Goal: Task Accomplishment & Management: Use online tool/utility

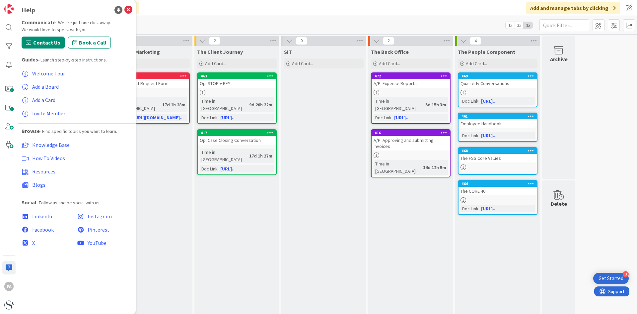
click at [182, 219] on div "LeadGen / Marketing Add Card... 420 Mkting: Event Request Form Time in [GEOGRAP…" at bounding box center [150, 185] width 85 height 278
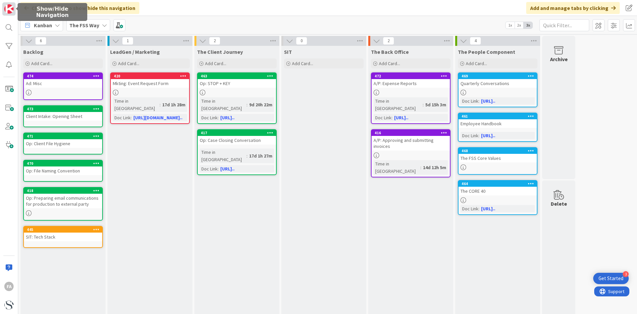
click at [9, 8] on img at bounding box center [8, 8] width 9 height 9
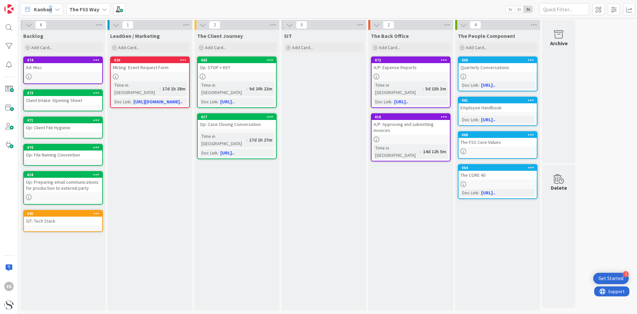
click at [51, 9] on span "Kanban" at bounding box center [43, 9] width 18 height 8
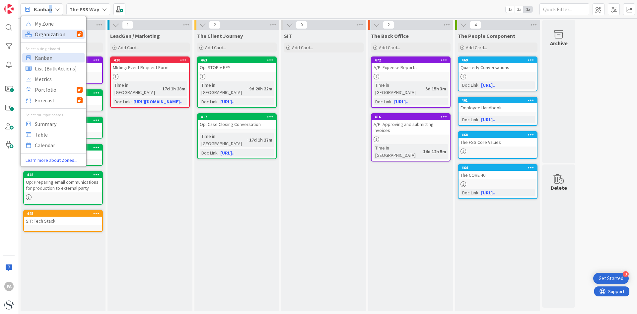
click at [55, 32] on span "Organization" at bounding box center [56, 34] width 42 height 10
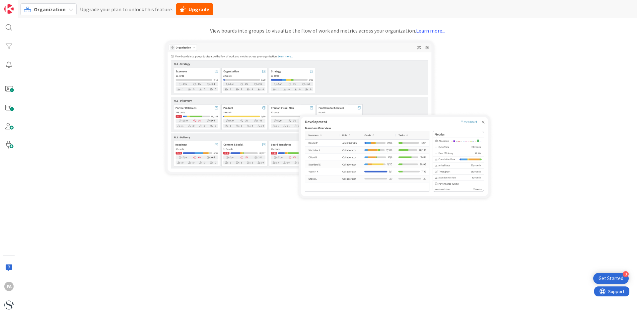
drag, startPoint x: 55, startPoint y: 32, endPoint x: 51, endPoint y: 27, distance: 5.7
click at [51, 27] on div "View boards into groups to visualize the flow of work and metrics across your o…" at bounding box center [327, 31] width 619 height 8
click at [56, 7] on span "Organization" at bounding box center [50, 9] width 32 height 7
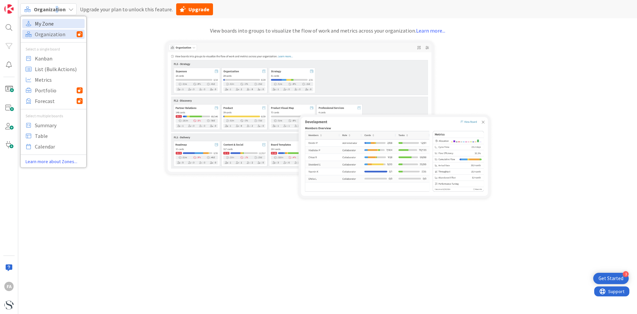
click at [43, 21] on span "My Zone" at bounding box center [59, 24] width 48 height 10
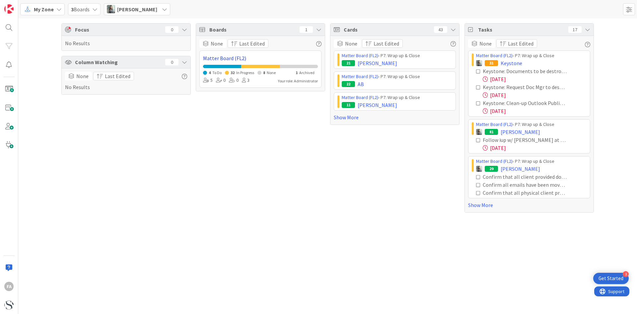
click at [238, 58] on link "Matter Board (FL2)" at bounding box center [260, 58] width 115 height 8
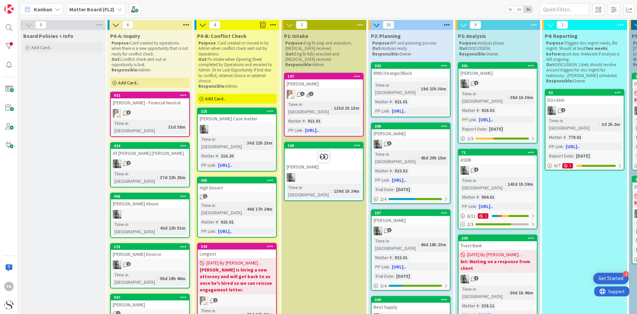
click at [39, 47] on span "Add Card..." at bounding box center [41, 47] width 21 height 6
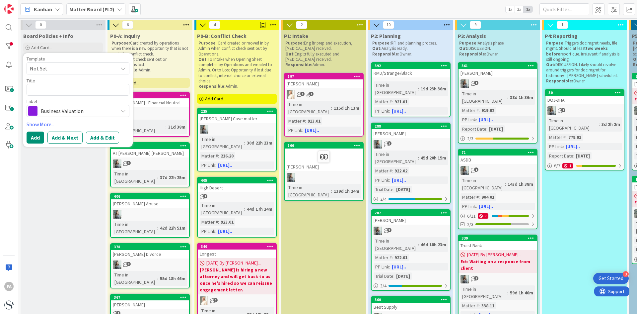
drag, startPoint x: 61, startPoint y: 59, endPoint x: 55, endPoint y: 57, distance: 6.0
click at [55, 56] on div "Template Not Set Title 0 / 128 Label Business Valuation Show More... Add Add & …" at bounding box center [78, 100] width 110 height 94
click at [50, 82] on div "Title 0 / 128" at bounding box center [78, 81] width 103 height 6
click at [50, 69] on span "Not Set" at bounding box center [71, 68] width 83 height 9
click at [108, 69] on span "Not Set" at bounding box center [71, 68] width 83 height 9
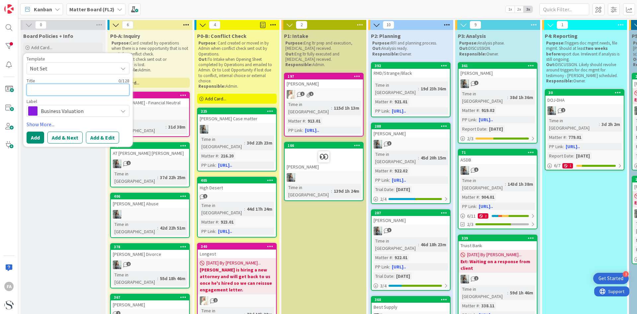
click at [55, 91] on textarea at bounding box center [78, 90] width 103 height 12
click at [117, 110] on div "Business Valuation" at bounding box center [78, 111] width 103 height 12
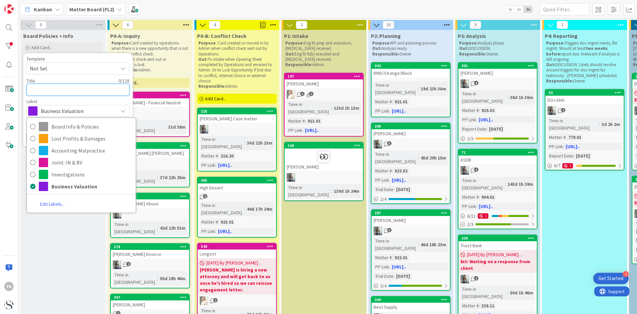
click at [63, 93] on textarea at bounding box center [78, 90] width 103 height 12
